Goal: Task Accomplishment & Management: Complete application form

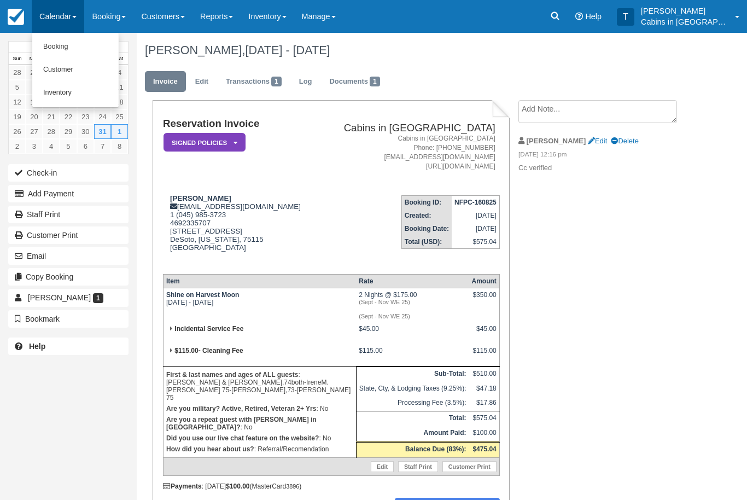
click at [98, 65] on link "Customer" at bounding box center [75, 69] width 86 height 23
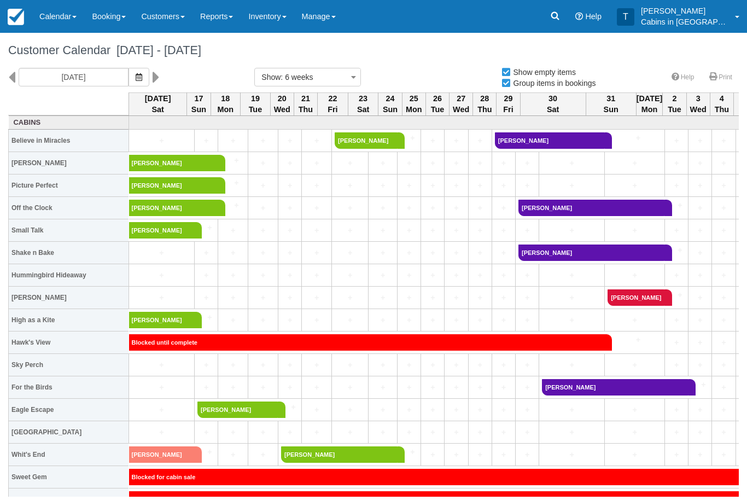
select select
click at [128, 69] on button "button" at bounding box center [138, 77] width 21 height 19
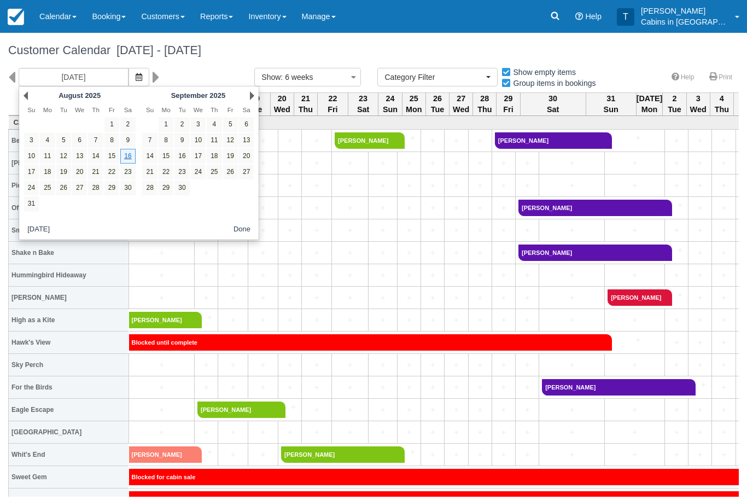
click at [109, 182] on link "29" at bounding box center [111, 187] width 15 height 15
type input "[DATE]"
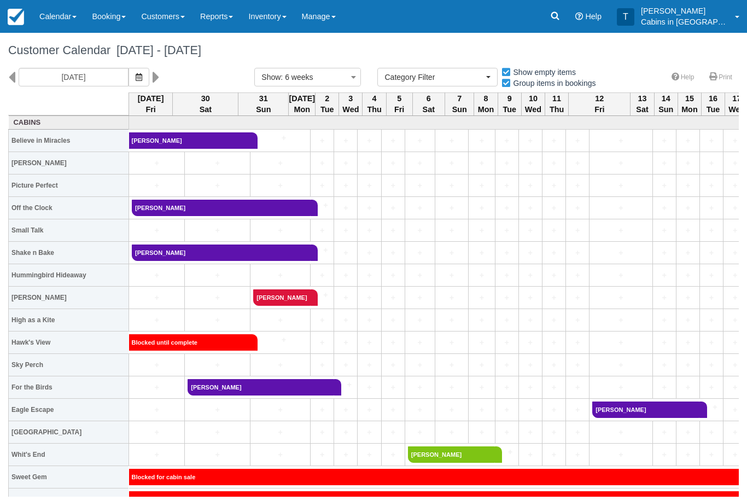
click at [128, 79] on button "button" at bounding box center [138, 77] width 21 height 19
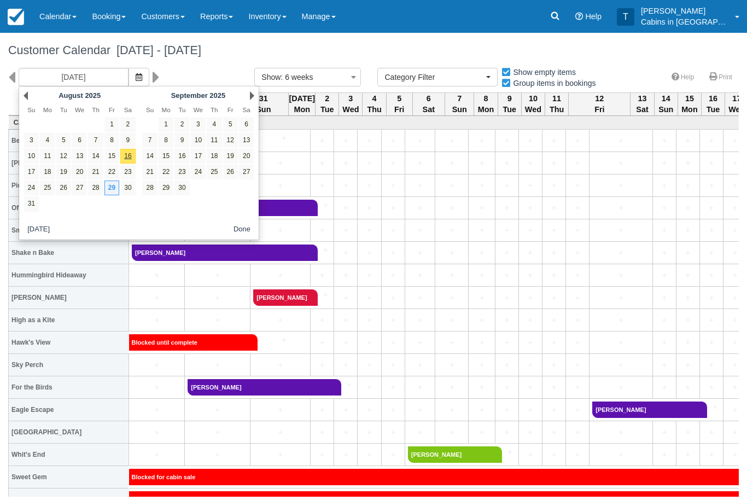
click at [105, 13] on link "Booking" at bounding box center [108, 16] width 49 height 33
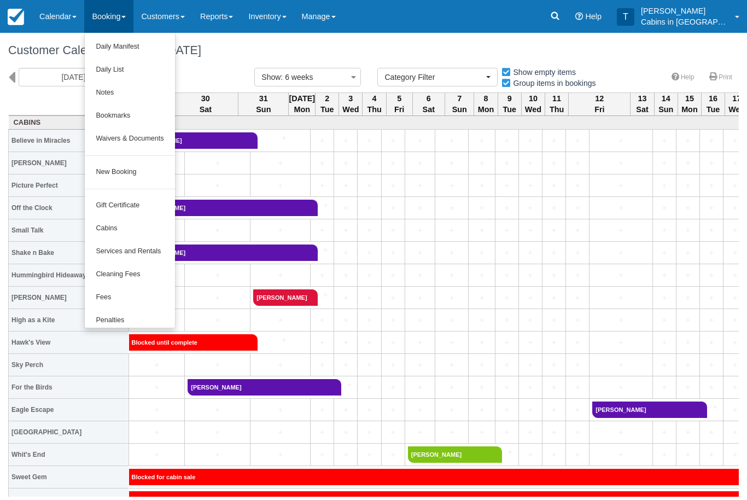
click at [145, 165] on link "New Booking" at bounding box center [130, 172] width 90 height 23
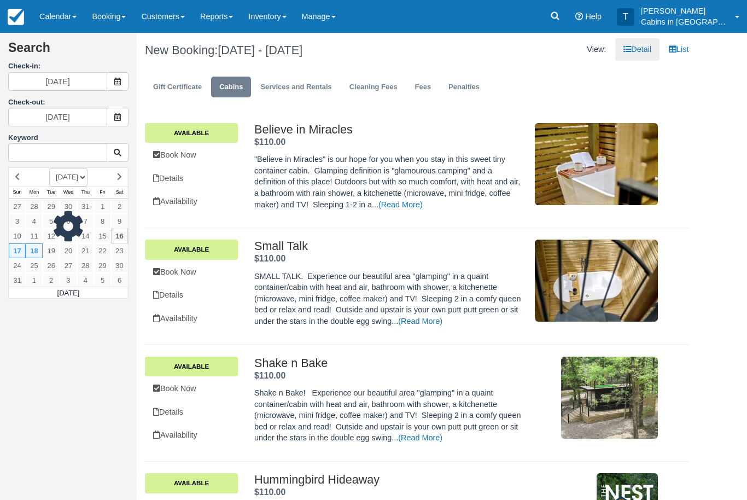
click at [120, 78] on icon at bounding box center [118, 82] width 8 height 8
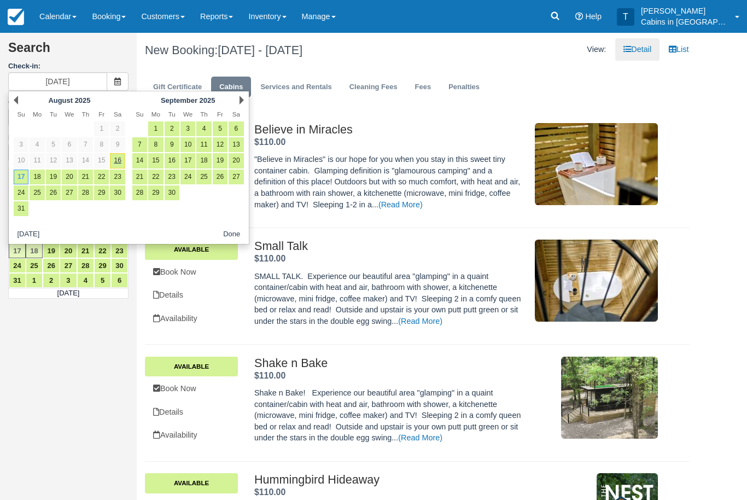
click at [102, 191] on link "29" at bounding box center [101, 192] width 15 height 15
type input "[DATE]"
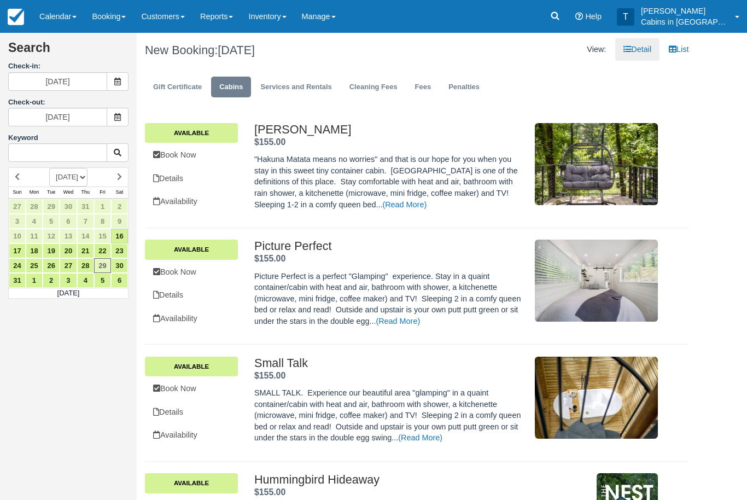
click at [115, 114] on icon at bounding box center [118, 117] width 8 height 8
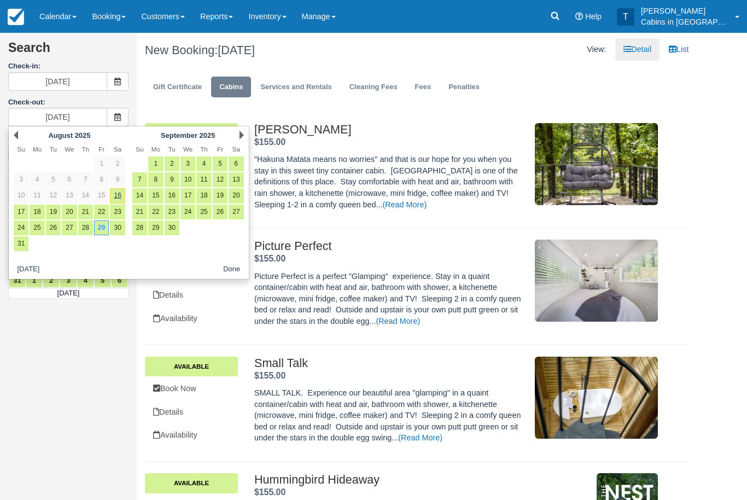
click at [155, 161] on link "1" at bounding box center [155, 163] width 15 height 15
type input "09/01/25"
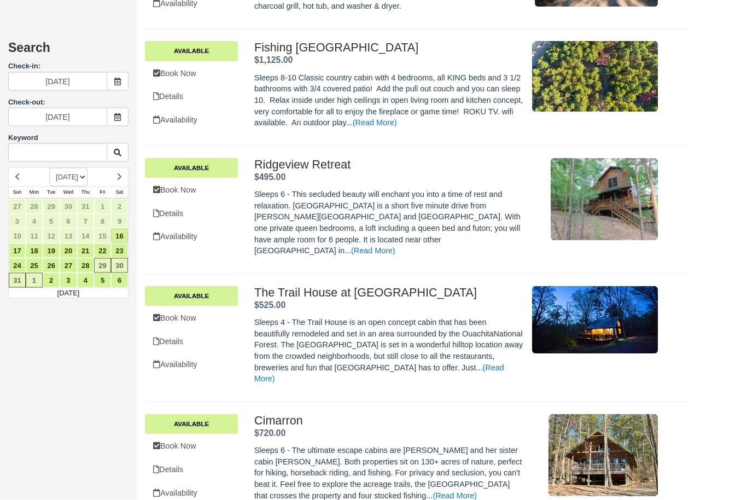
scroll to position [1382, 0]
